Goal: Information Seeking & Learning: Compare options

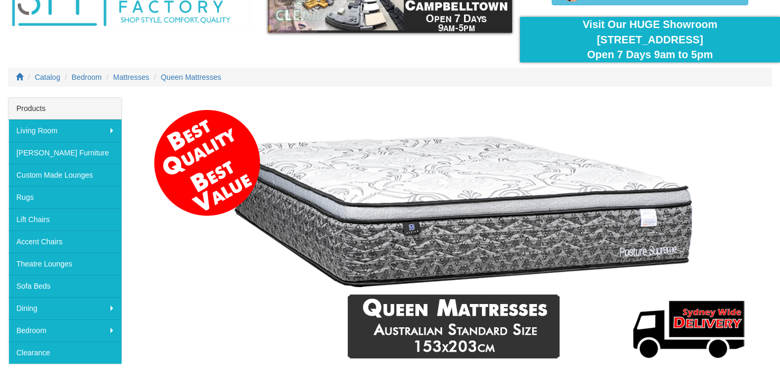
scroll to position [71, 0]
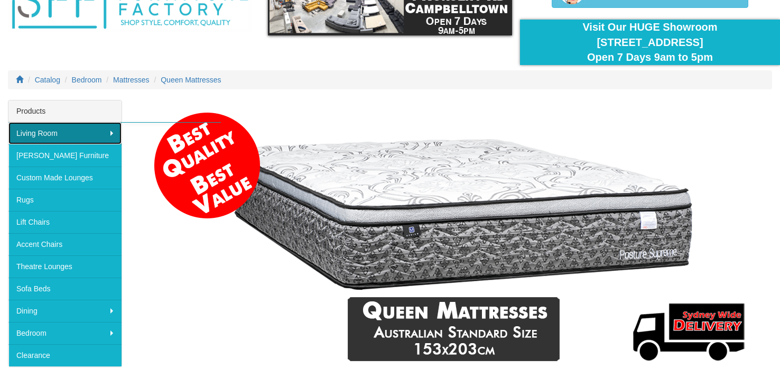
click at [40, 134] on link "Living Room" at bounding box center [64, 133] width 113 height 22
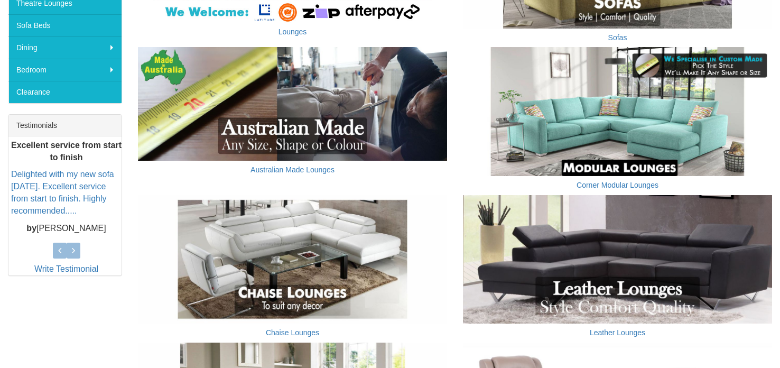
scroll to position [346, 0]
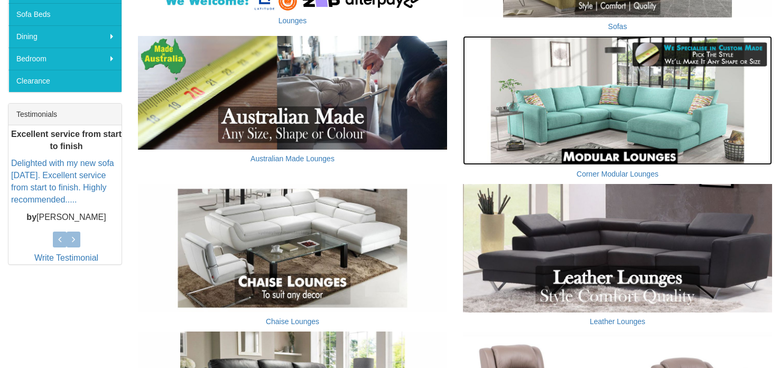
click at [573, 126] on img at bounding box center [617, 100] width 309 height 129
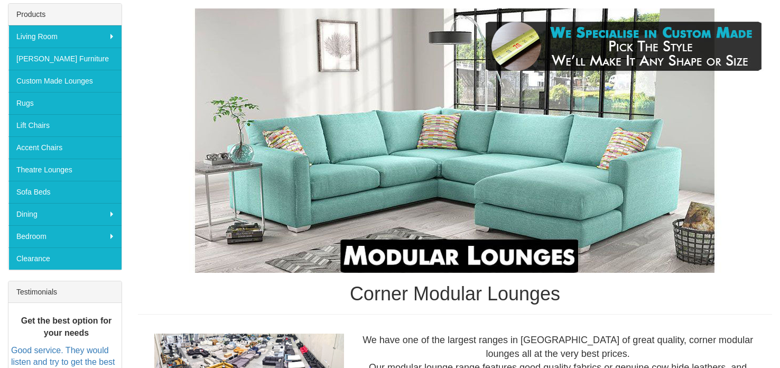
scroll to position [21, 0]
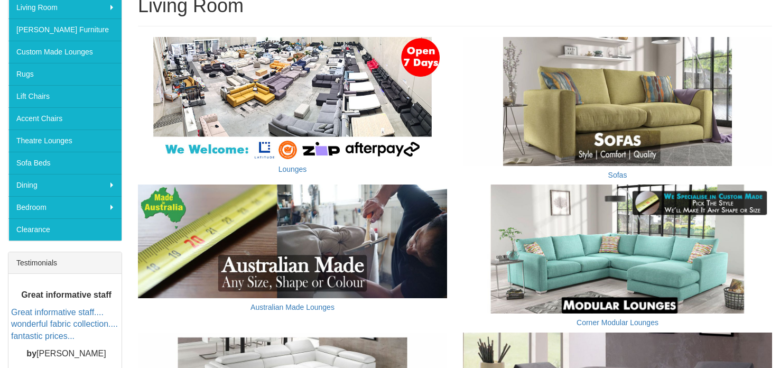
scroll to position [197, 0]
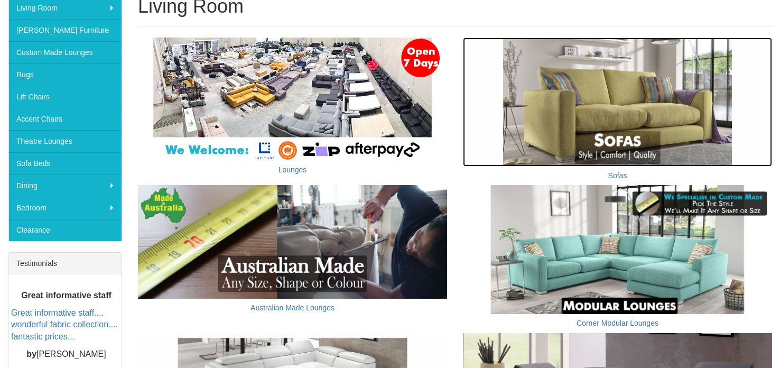
click at [582, 140] on img at bounding box center [617, 102] width 309 height 129
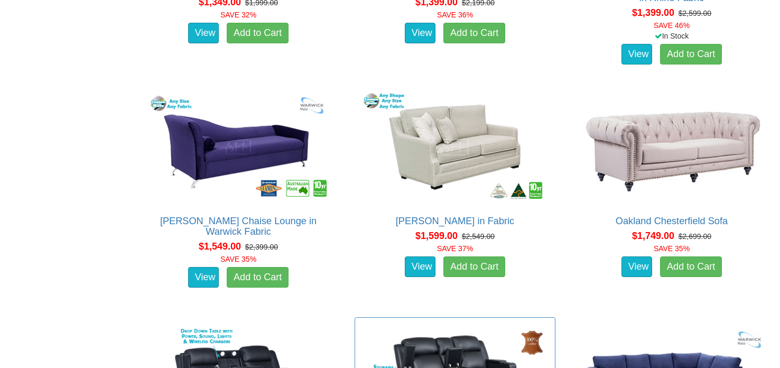
scroll to position [1599, 0]
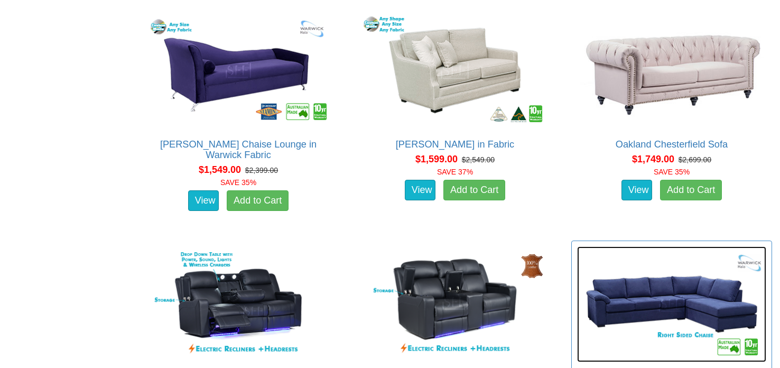
click at [625, 307] on img at bounding box center [671, 304] width 189 height 116
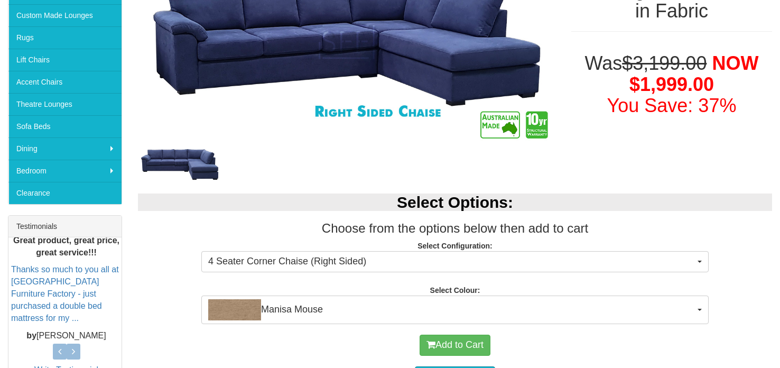
scroll to position [255, 0]
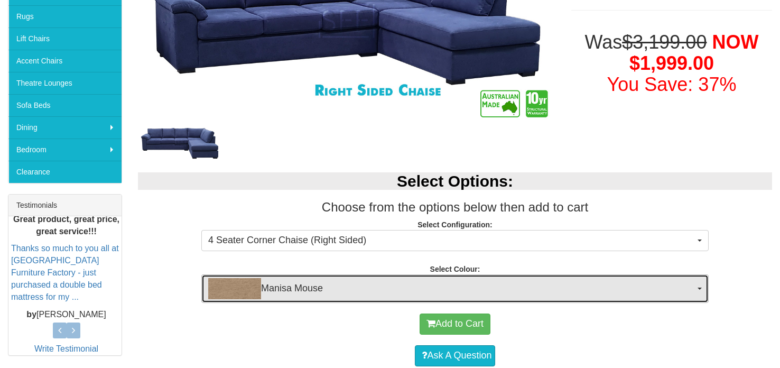
click at [553, 278] on span "Manisa Mouse" at bounding box center [451, 288] width 487 height 21
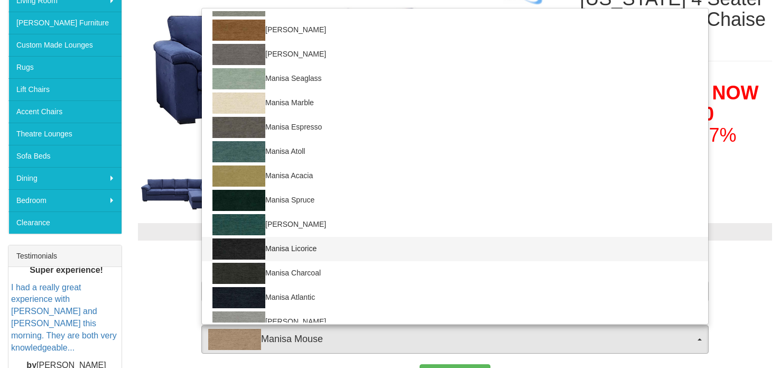
scroll to position [73, 0]
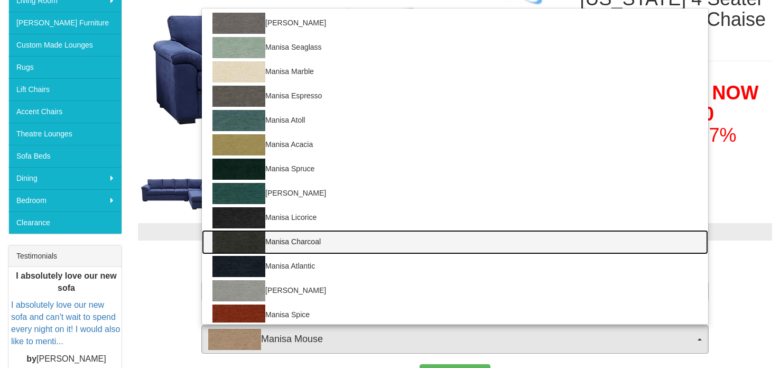
click at [312, 240] on link "Manisa Charcoal" at bounding box center [455, 242] width 507 height 24
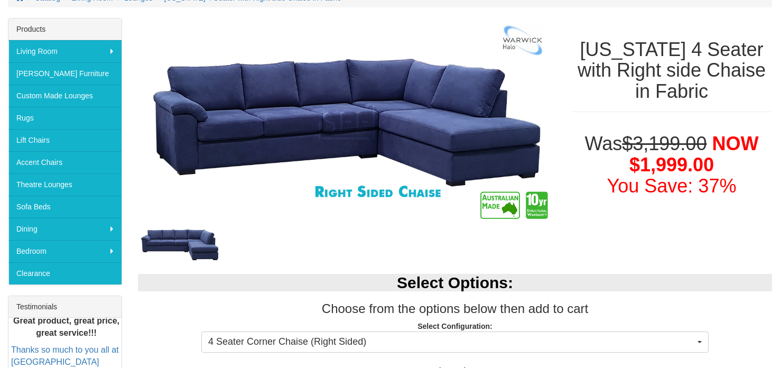
scroll to position [48, 0]
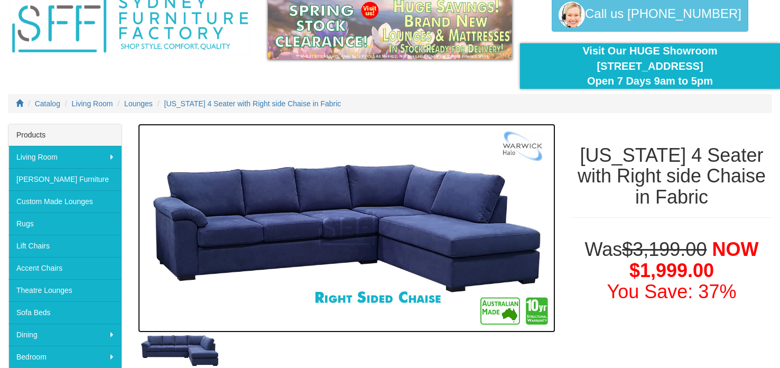
click at [446, 189] on img at bounding box center [347, 228] width 418 height 209
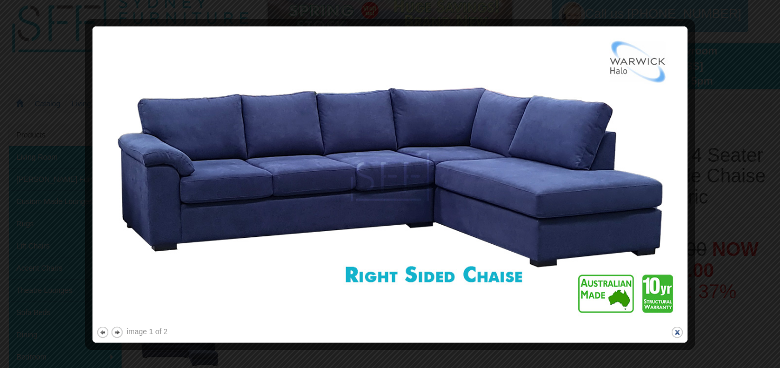
click at [677, 333] on button "close" at bounding box center [677, 332] width 13 height 13
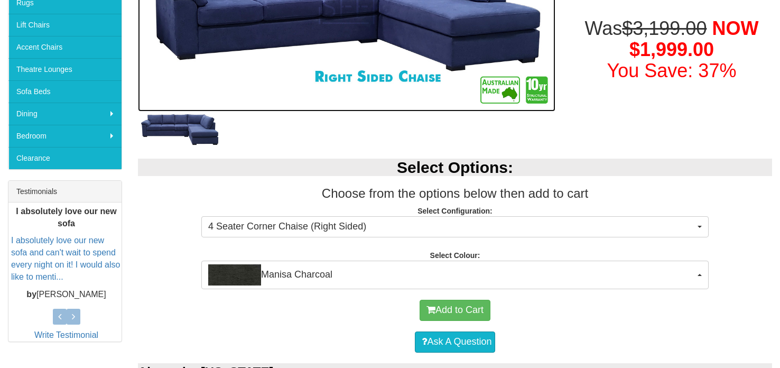
scroll to position [320, 0]
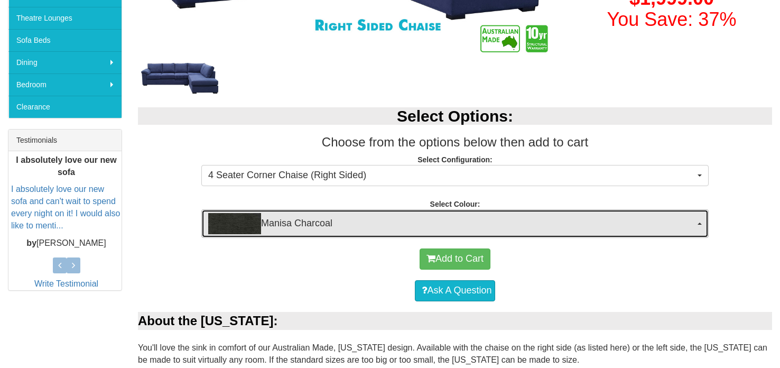
click at [698, 233] on button "Manisa Charcoal" at bounding box center [455, 223] width 508 height 29
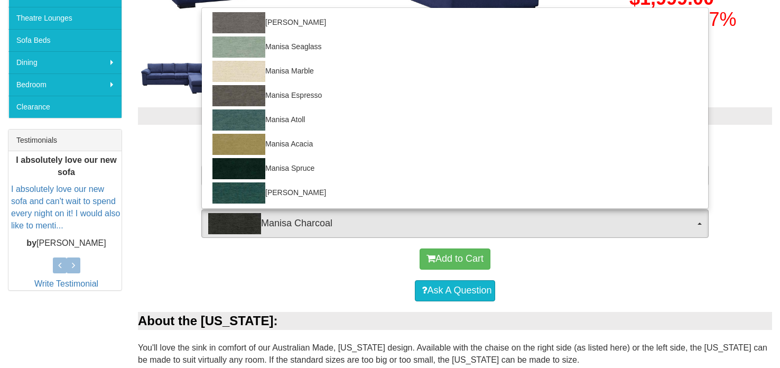
scroll to position [205, 0]
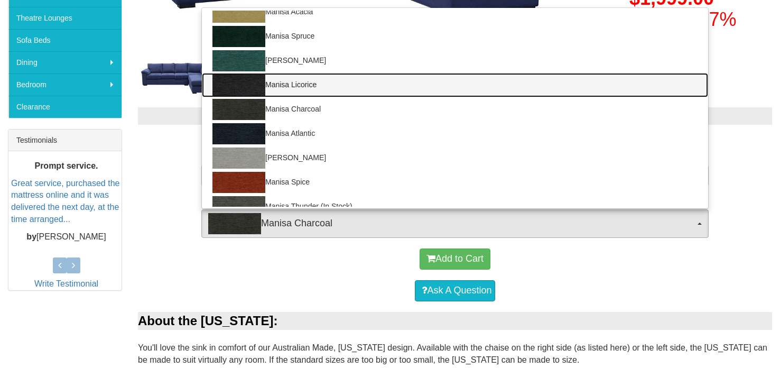
click at [314, 78] on link "Manisa Licorice" at bounding box center [455, 85] width 507 height 24
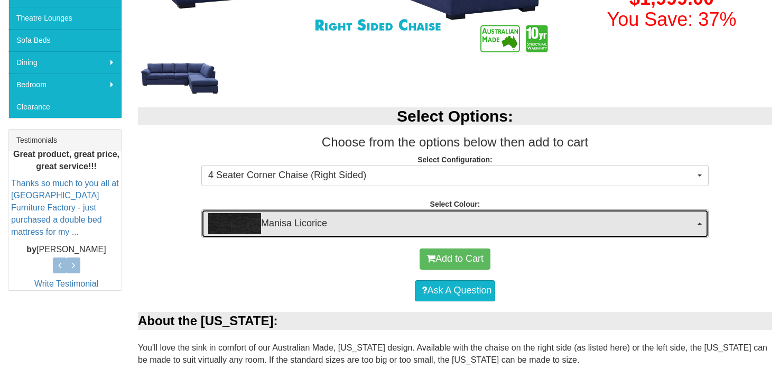
click at [696, 228] on button "Manisa Licorice" at bounding box center [455, 223] width 508 height 29
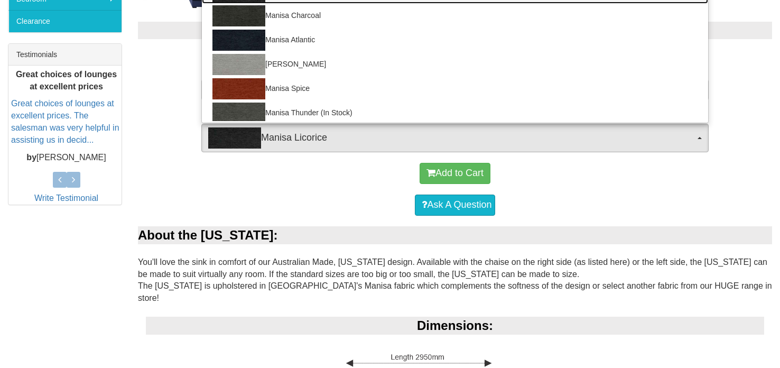
scroll to position [198, 0]
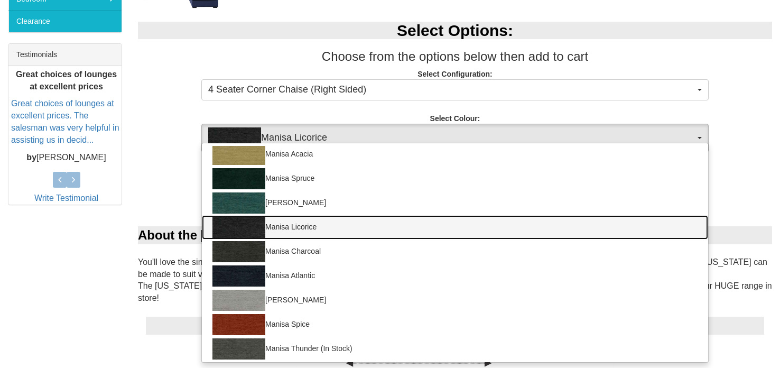
click at [323, 226] on link "Manisa Licorice" at bounding box center [455, 227] width 507 height 24
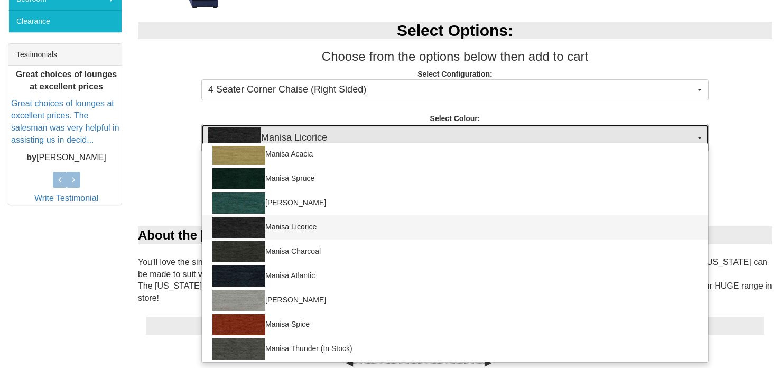
select select "1526"
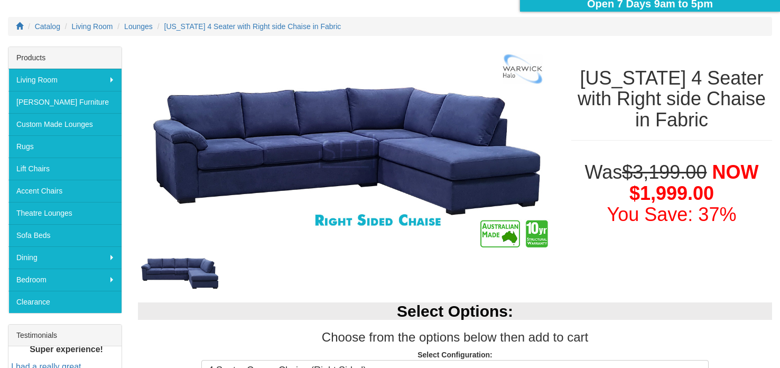
scroll to position [121, 0]
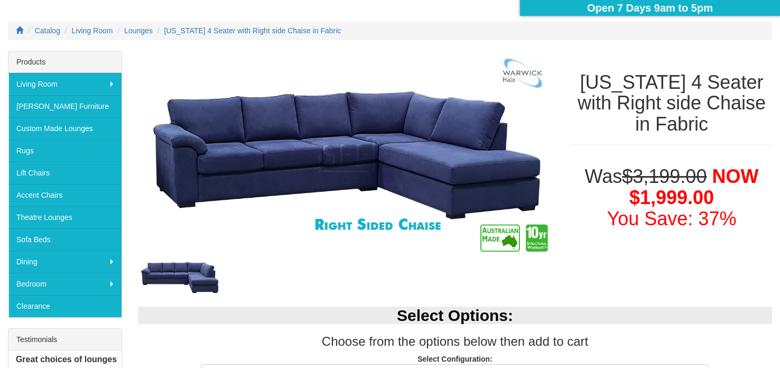
drag, startPoint x: 756, startPoint y: 30, endPoint x: 766, endPoint y: 53, distance: 24.6
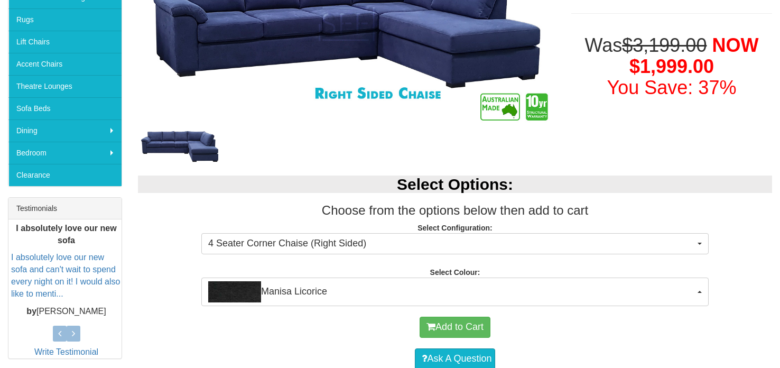
scroll to position [253, 0]
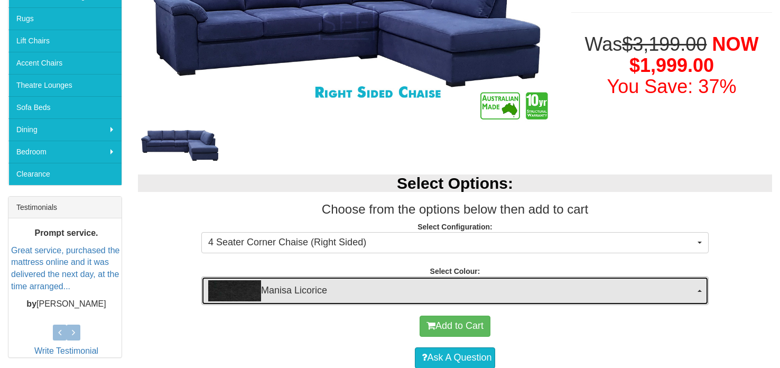
click at [702, 293] on button "Manisa Licorice" at bounding box center [455, 291] width 508 height 29
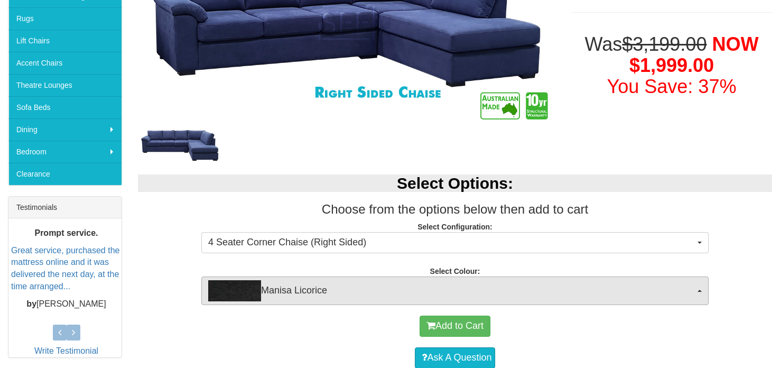
scroll to position [28, 0]
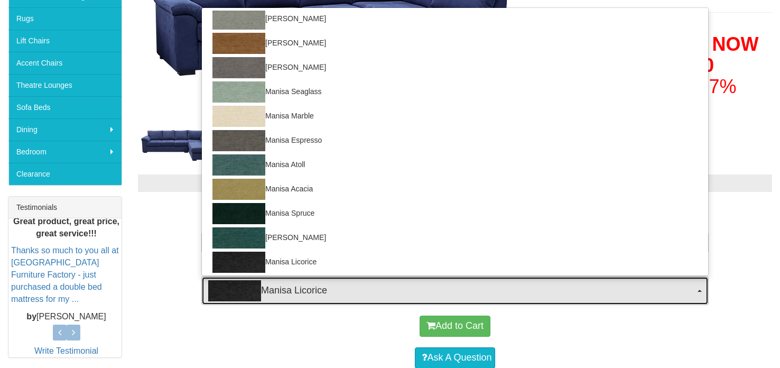
click at [702, 293] on button "Manisa Licorice" at bounding box center [455, 291] width 508 height 29
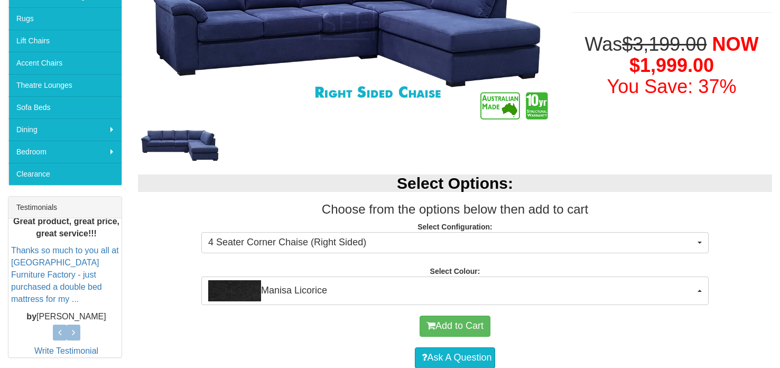
click at [736, 280] on div "Select Options: Choose from the options below then add to cart Select Configura…" at bounding box center [455, 234] width 650 height 141
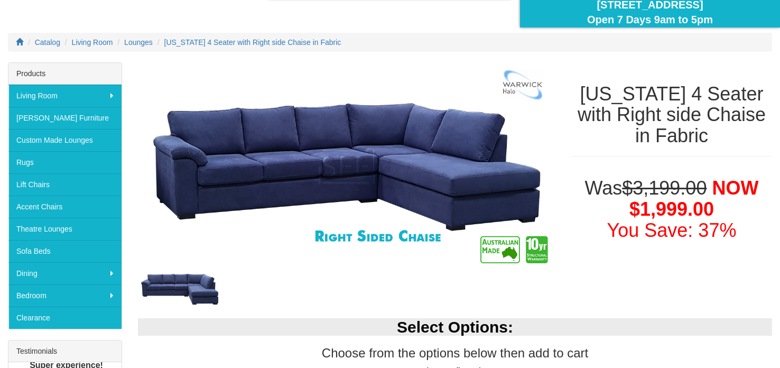
scroll to position [112, 0]
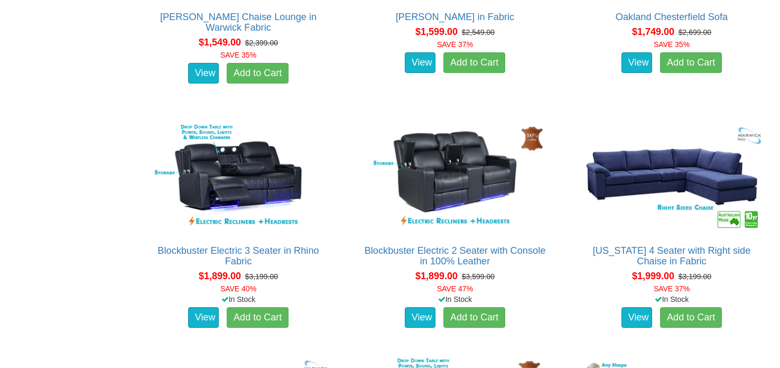
scroll to position [1729, 0]
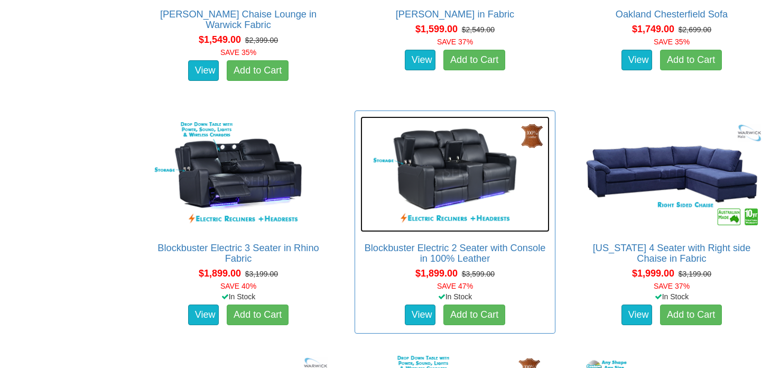
click at [477, 189] on img at bounding box center [455, 174] width 189 height 116
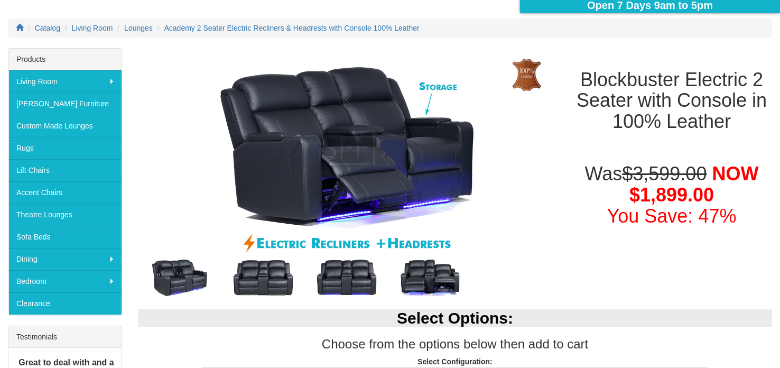
scroll to position [114, 0]
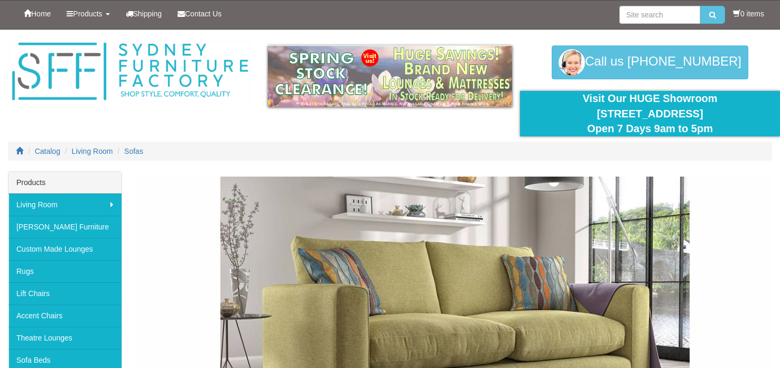
scroll to position [1729, 0]
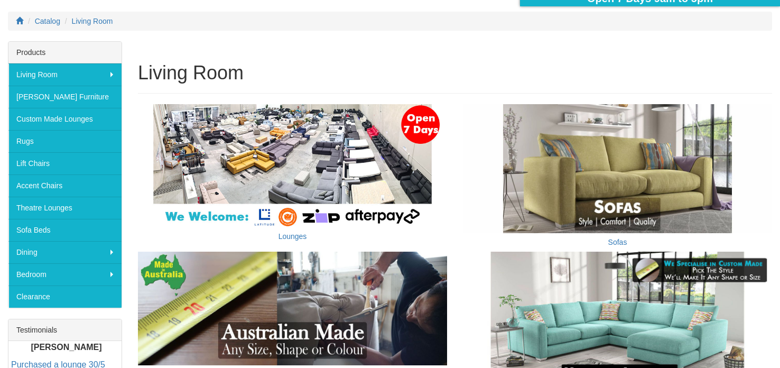
scroll to position [112, 0]
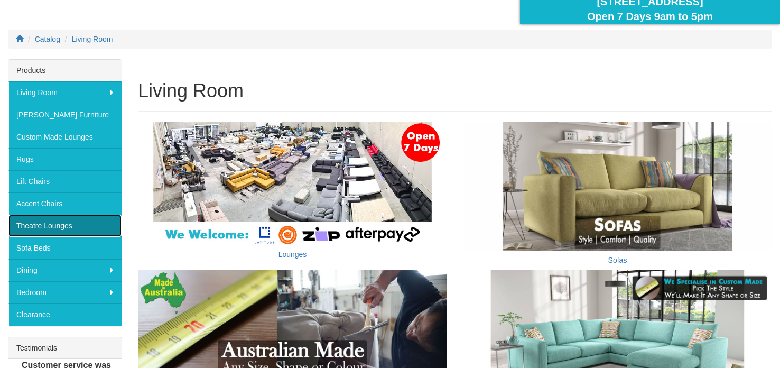
click at [81, 231] on link "Theatre Lounges" at bounding box center [64, 226] width 113 height 22
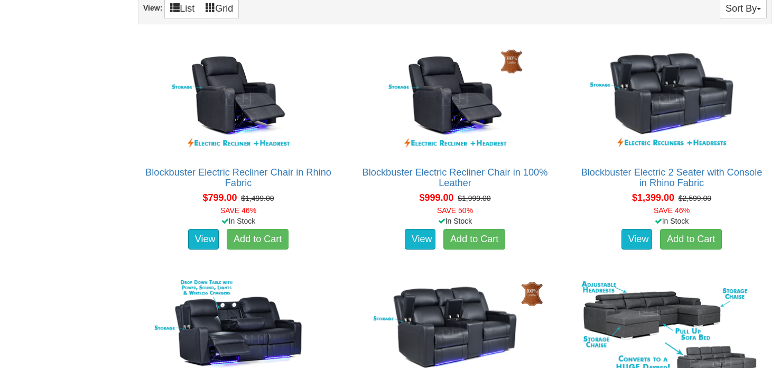
scroll to position [688, 0]
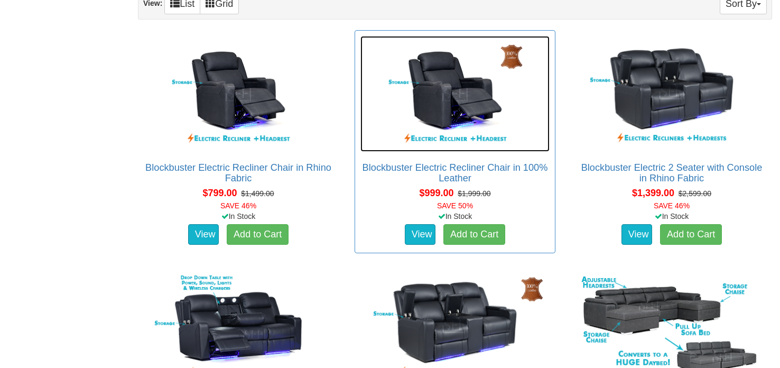
click at [441, 89] on img at bounding box center [455, 94] width 189 height 116
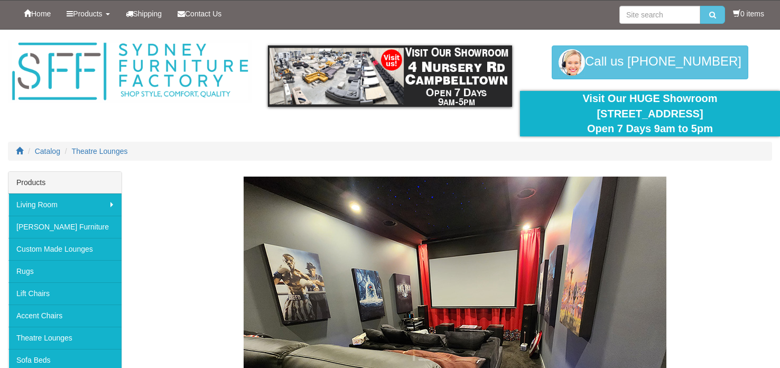
scroll to position [684, 0]
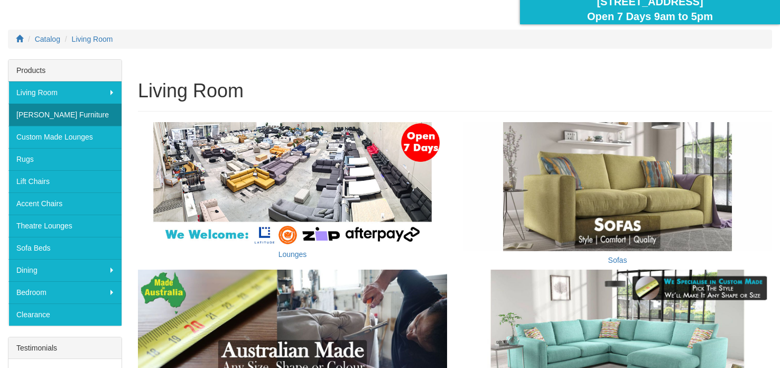
scroll to position [112, 0]
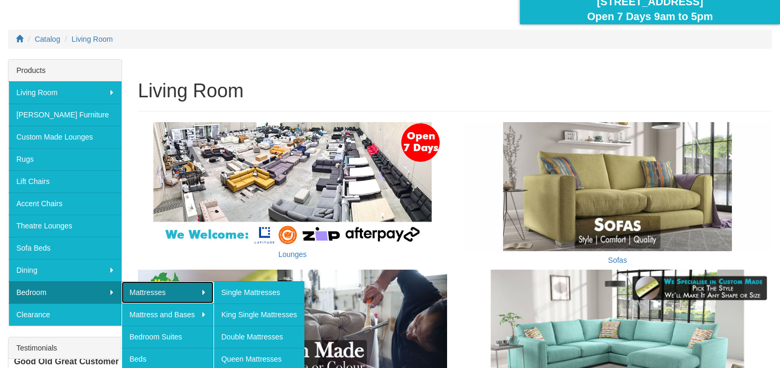
click at [135, 287] on link "Mattresses" at bounding box center [168, 292] width 92 height 22
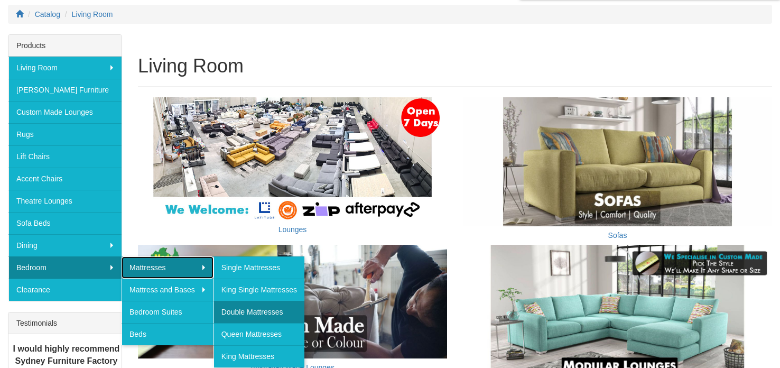
scroll to position [148, 0]
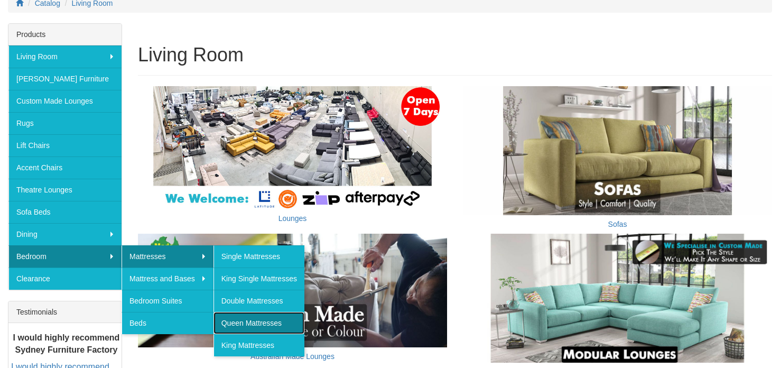
click at [243, 320] on link "Queen Mattresses" at bounding box center [259, 323] width 91 height 22
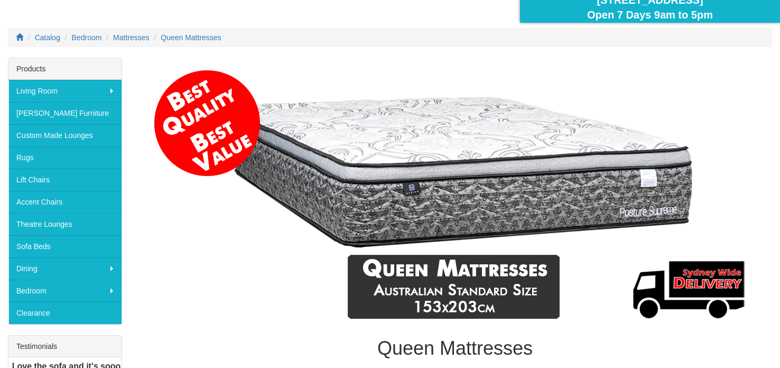
scroll to position [114, 0]
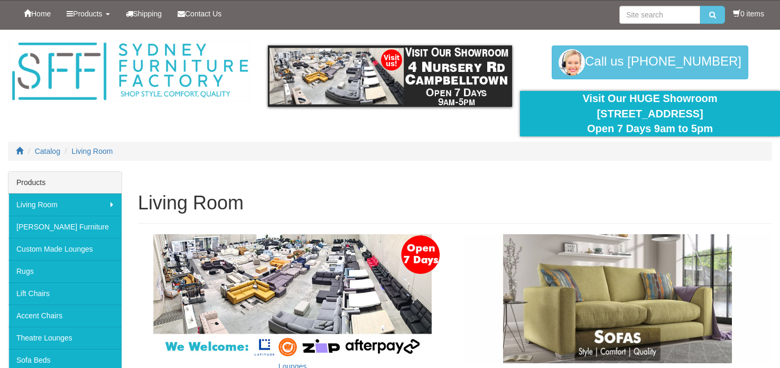
scroll to position [148, 0]
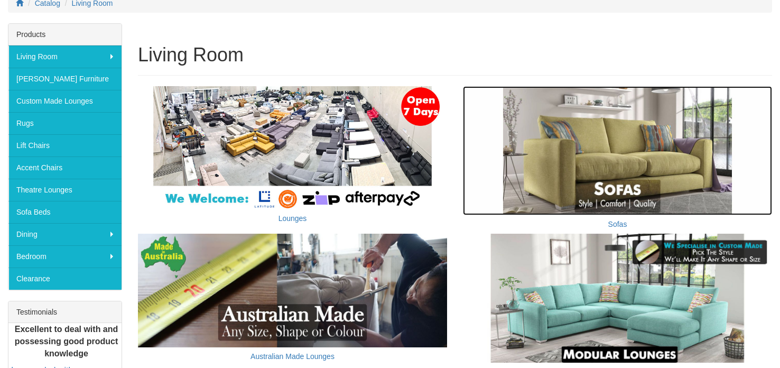
click at [539, 133] on img at bounding box center [617, 150] width 309 height 129
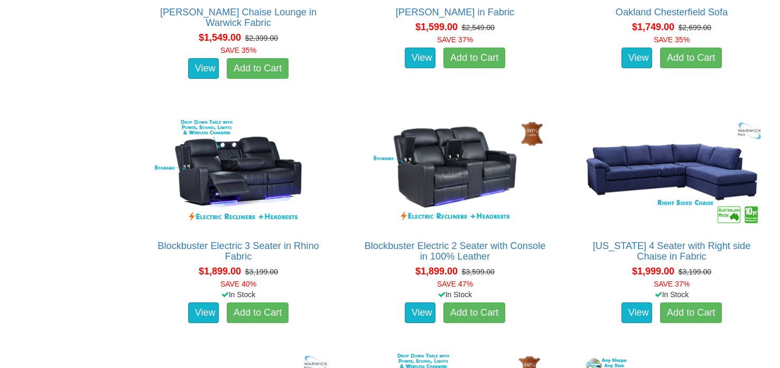
scroll to position [1733, 0]
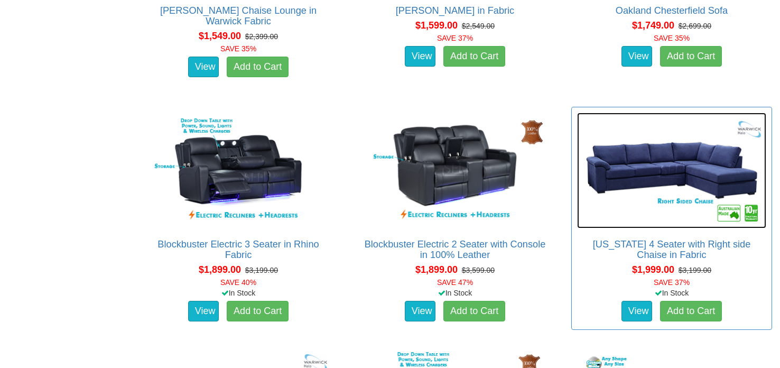
click at [629, 167] on img at bounding box center [671, 171] width 189 height 116
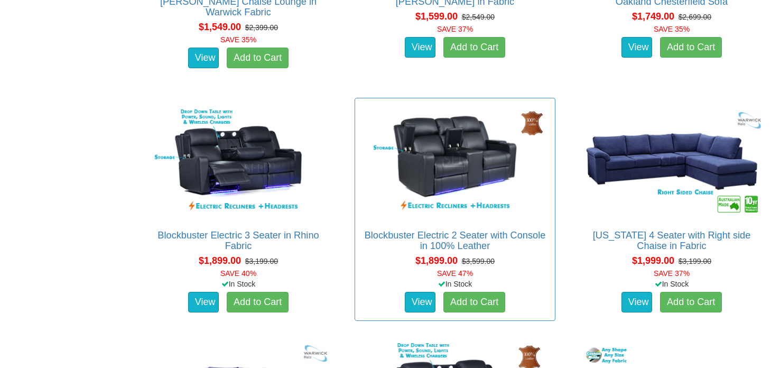
scroll to position [1744, 0]
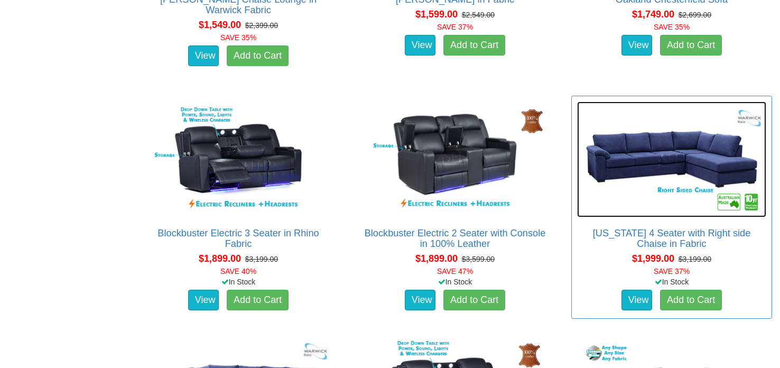
click at [624, 163] on img at bounding box center [671, 160] width 189 height 116
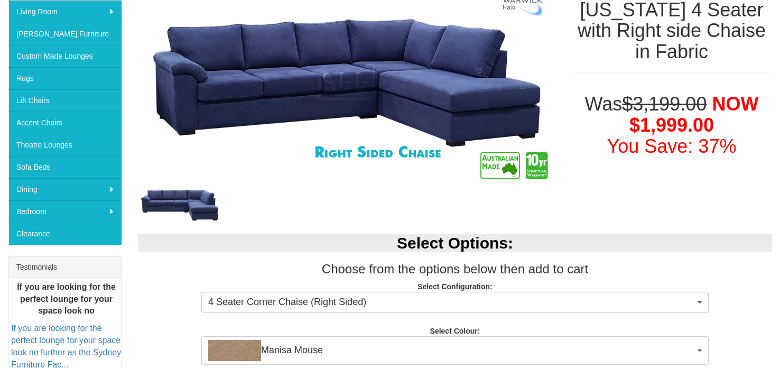
scroll to position [137, 0]
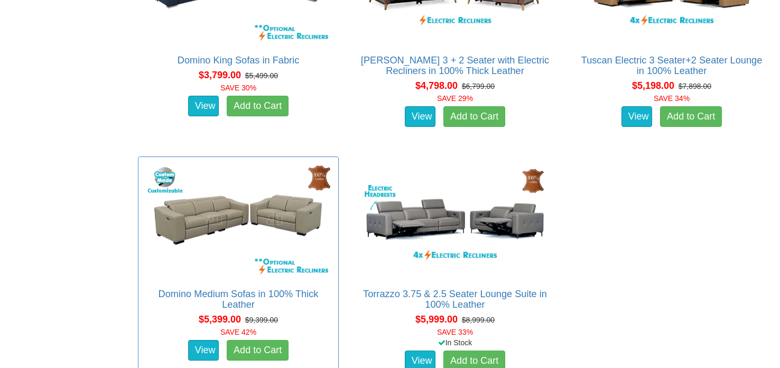
scroll to position [3113, 0]
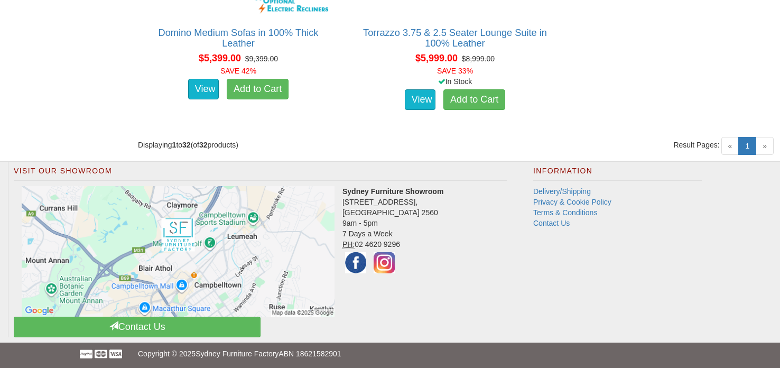
click at [767, 150] on span "»" at bounding box center [765, 146] width 18 height 18
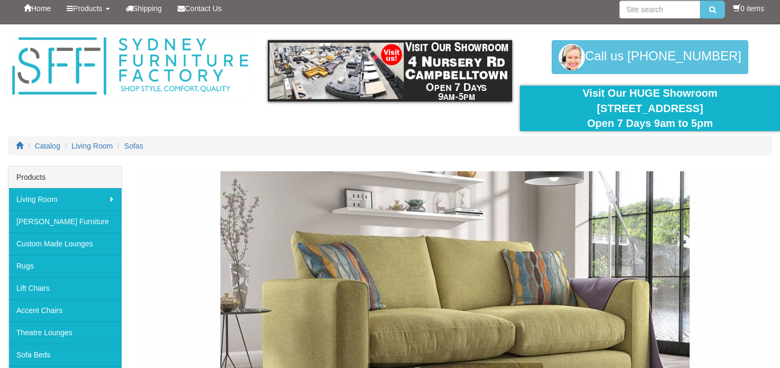
scroll to position [0, 0]
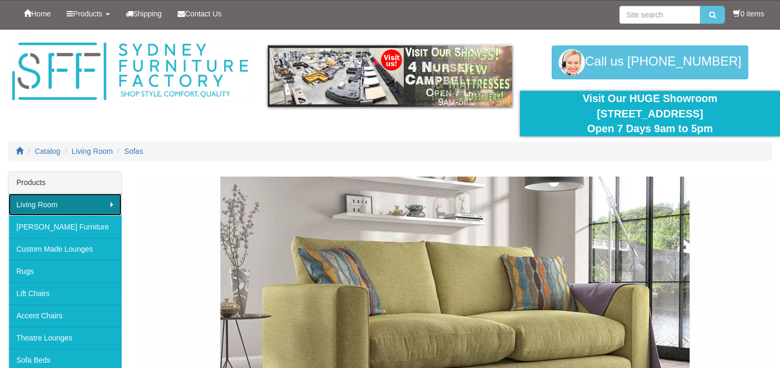
click at [85, 210] on link "Living Room" at bounding box center [64, 205] width 113 height 22
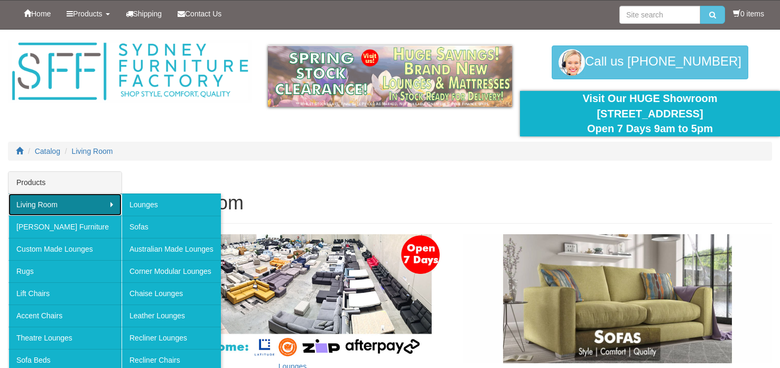
click at [98, 201] on link "Living Room" at bounding box center [64, 205] width 113 height 22
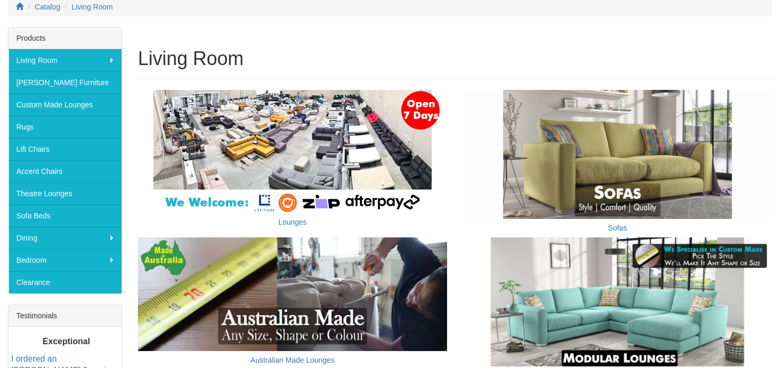
scroll to position [140, 0]
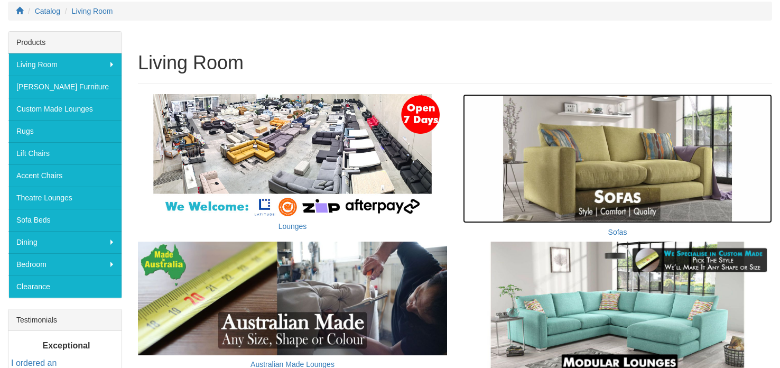
click at [537, 171] on img at bounding box center [617, 158] width 309 height 129
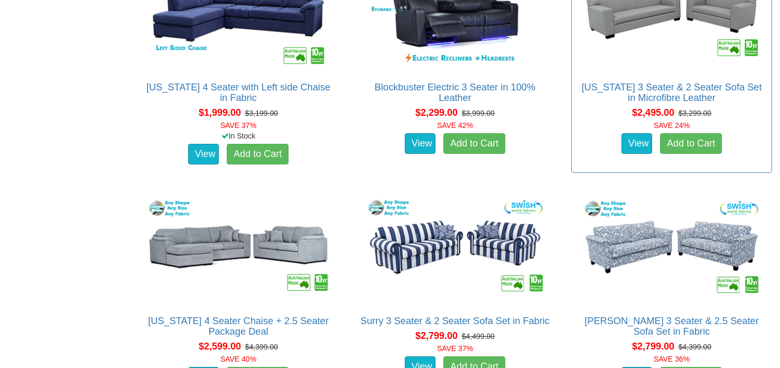
scroll to position [2132, 0]
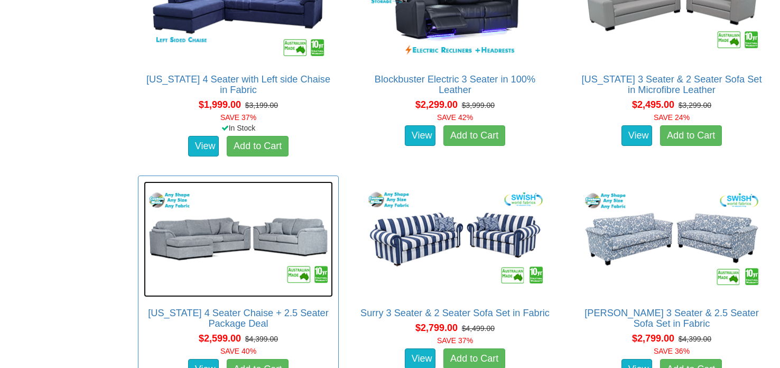
click at [232, 253] on img at bounding box center [238, 239] width 189 height 116
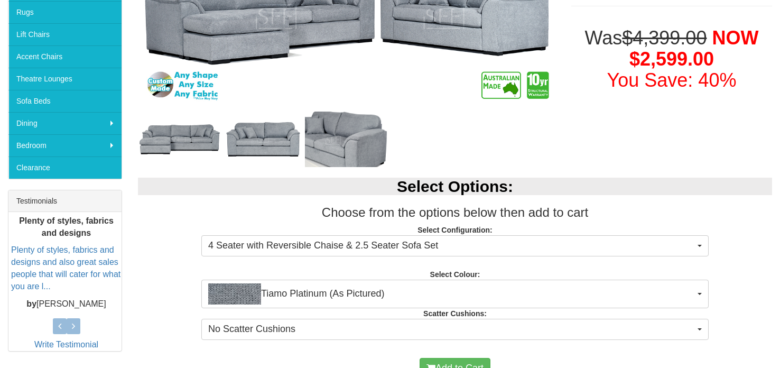
scroll to position [277, 0]
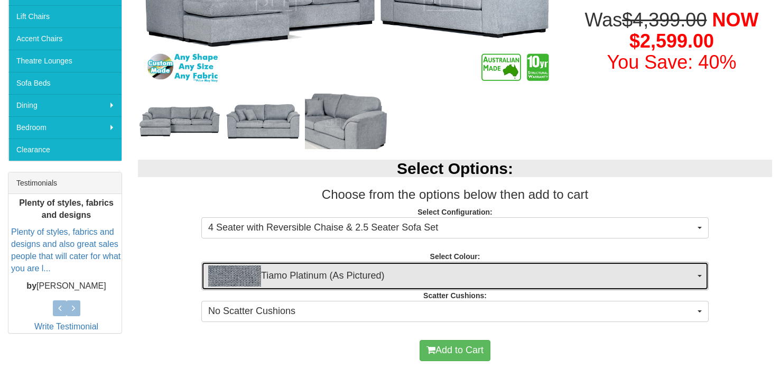
click at [382, 274] on span "Tiamo Platinum (As Pictured)" at bounding box center [451, 275] width 487 height 21
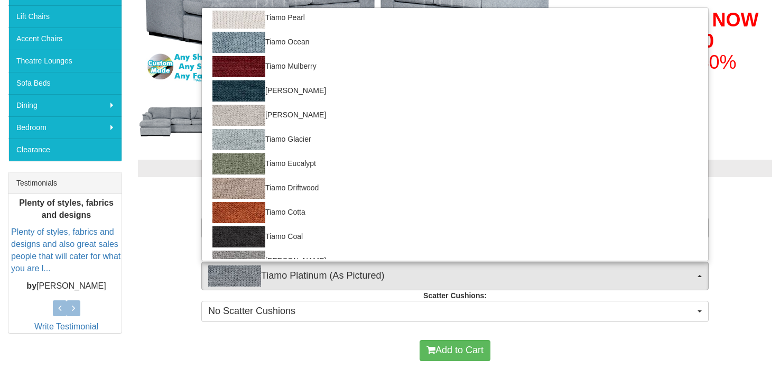
scroll to position [213, 0]
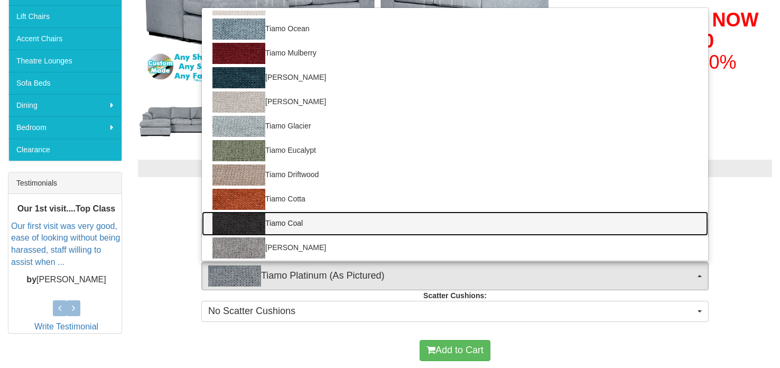
click at [327, 216] on link "Tiamo Coal" at bounding box center [455, 223] width 507 height 24
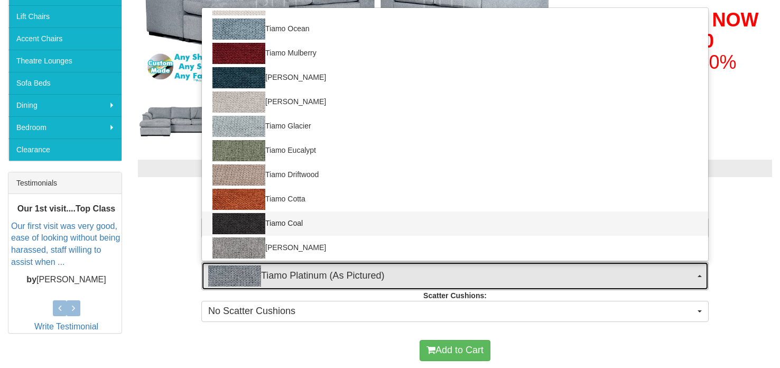
select select "2063"
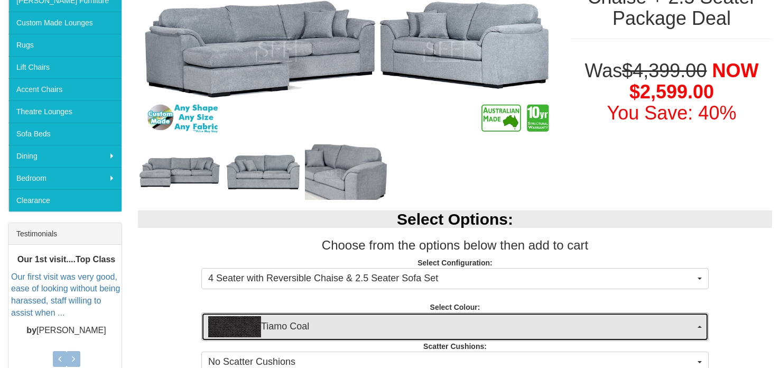
scroll to position [0, 0]
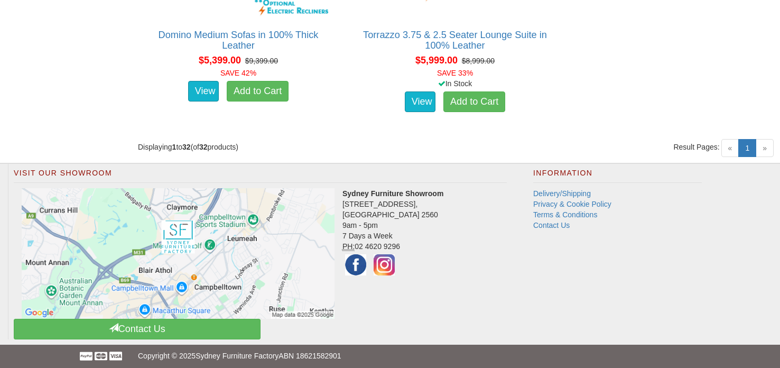
scroll to position [3113, 0]
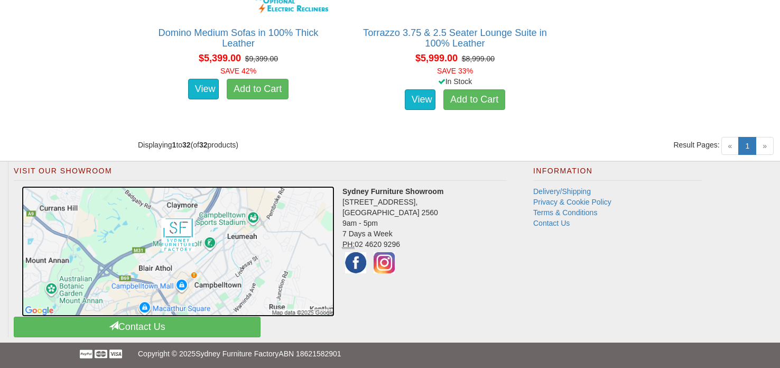
click at [180, 233] on img at bounding box center [178, 251] width 313 height 131
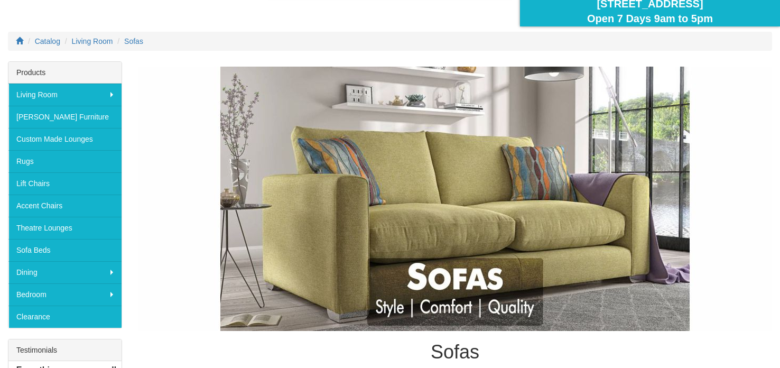
scroll to position [0, 0]
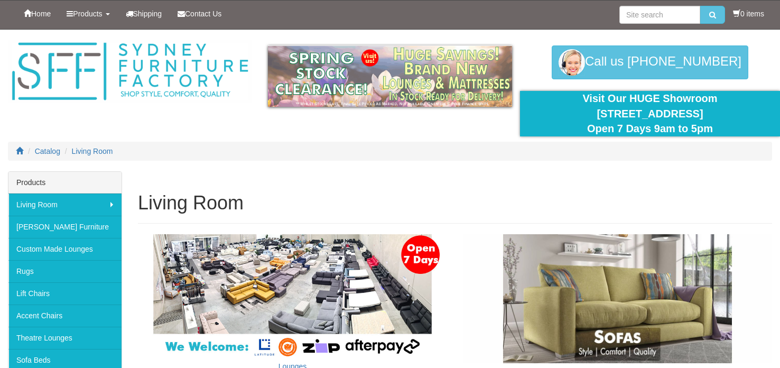
scroll to position [140, 0]
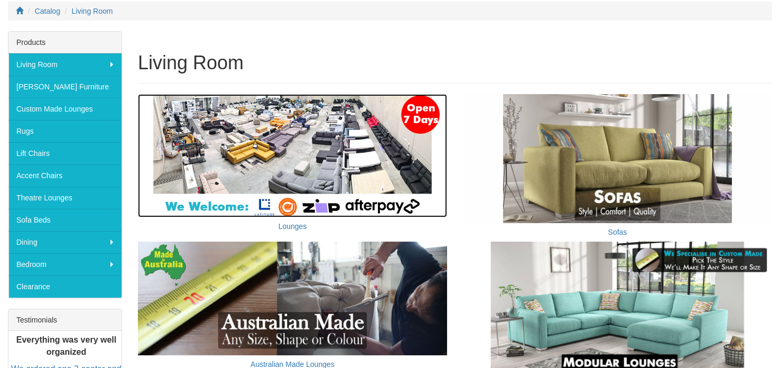
click at [290, 209] on img at bounding box center [292, 155] width 309 height 123
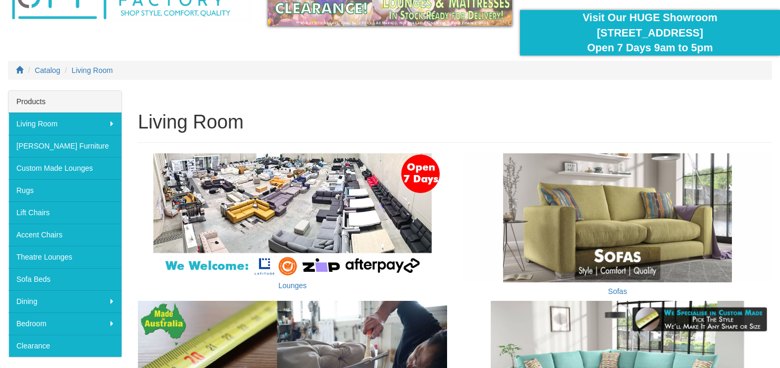
scroll to position [122, 0]
